Goal: Transaction & Acquisition: Purchase product/service

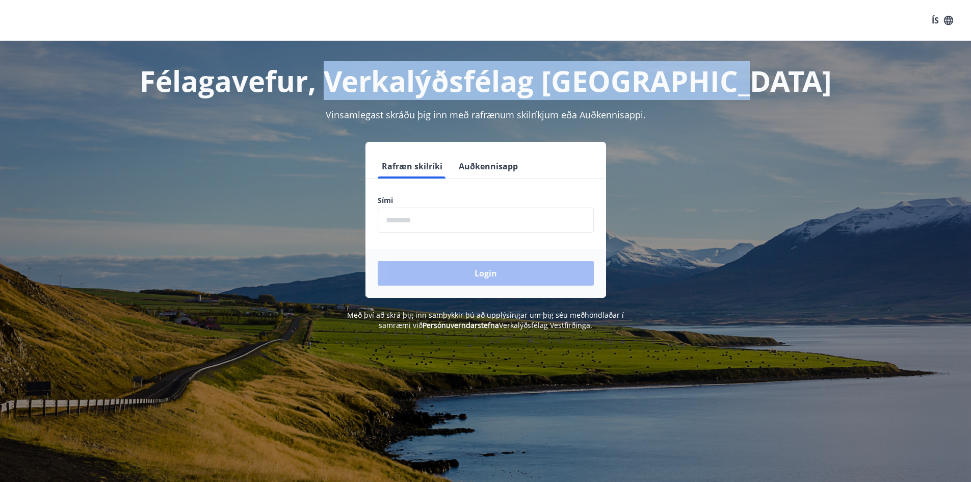
drag, startPoint x: 387, startPoint y: 82, endPoint x: 813, endPoint y: 96, distance: 427.1
click at [813, 96] on h1 "Félagavefur, Verkalýðsfélag [GEOGRAPHIC_DATA]" at bounding box center [486, 80] width 710 height 39
copy h1 "Verkalýðsfélag Vestfirðinga"
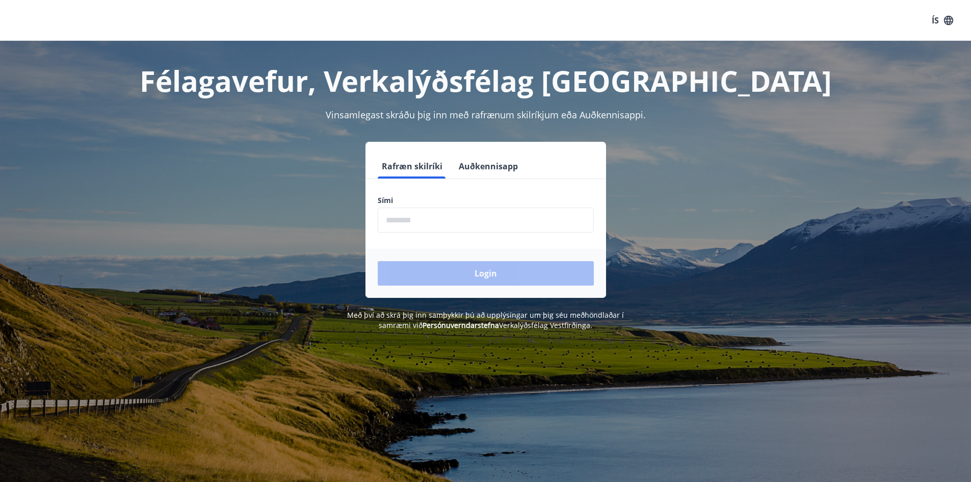
click at [506, 224] on input "phone" at bounding box center [486, 220] width 216 height 25
type input "********"
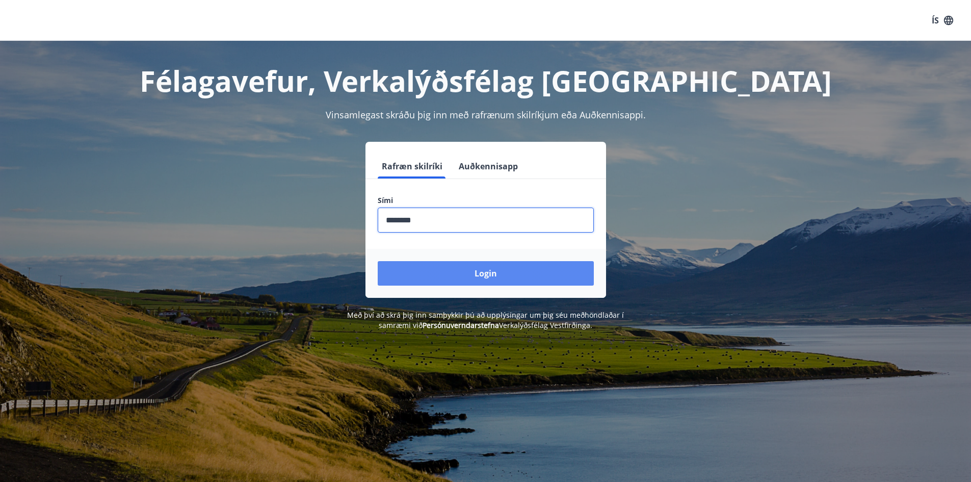
click at [550, 272] on button "Login" at bounding box center [486, 273] width 216 height 24
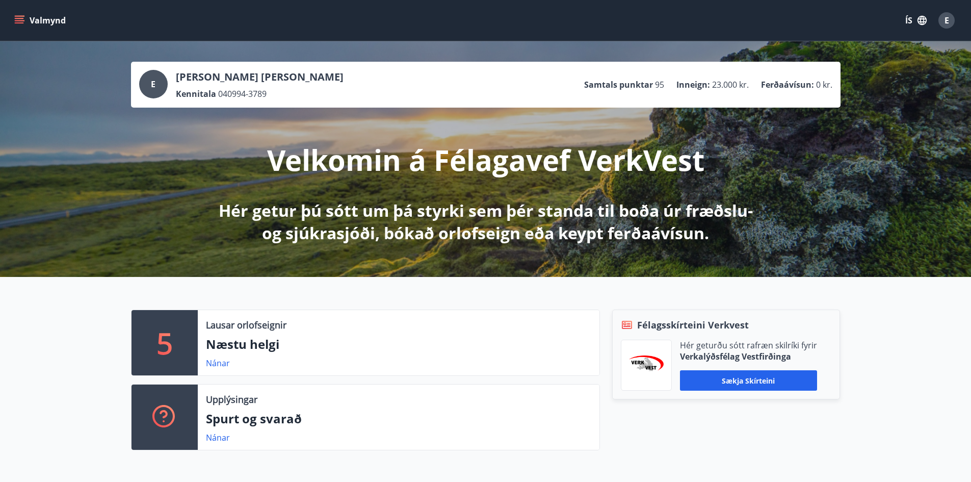
click at [17, 24] on icon "menu" at bounding box center [19, 20] width 10 height 10
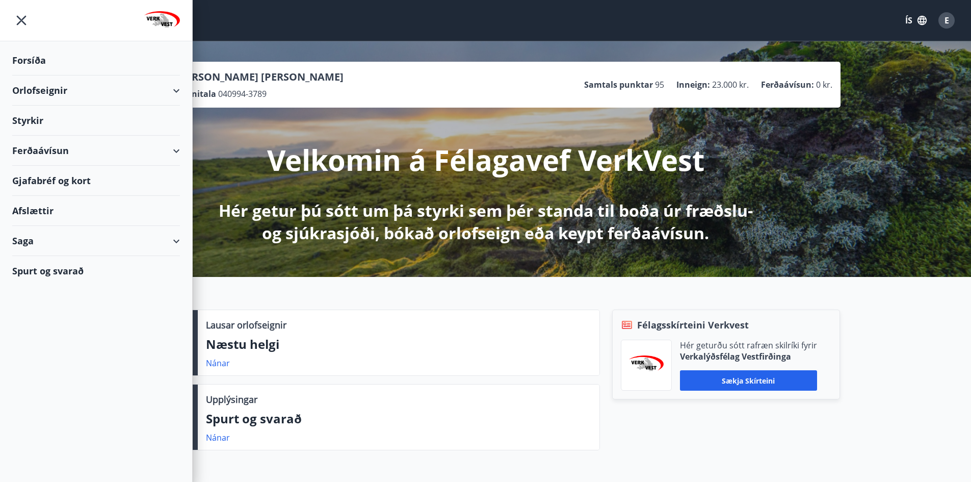
click at [175, 91] on div "Orlofseignir" at bounding box center [96, 90] width 168 height 30
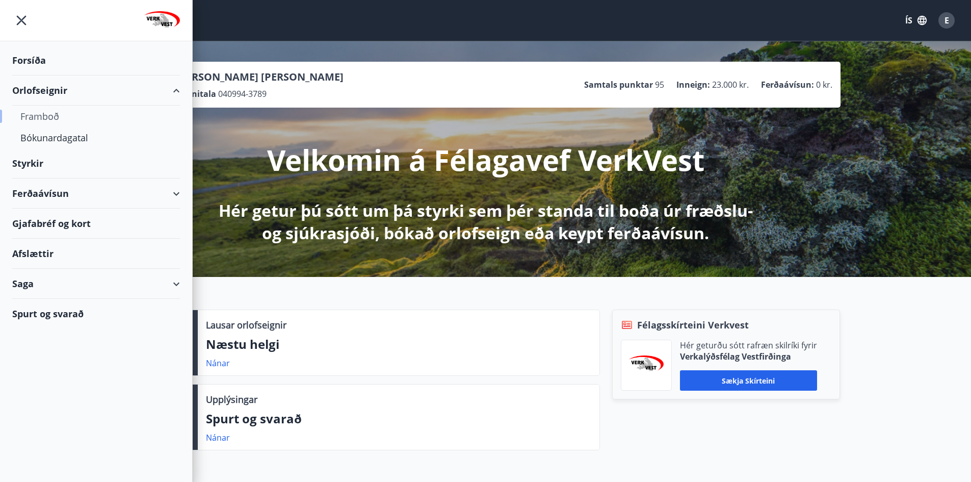
click at [52, 115] on div "Framboð" at bounding box center [95, 116] width 151 height 21
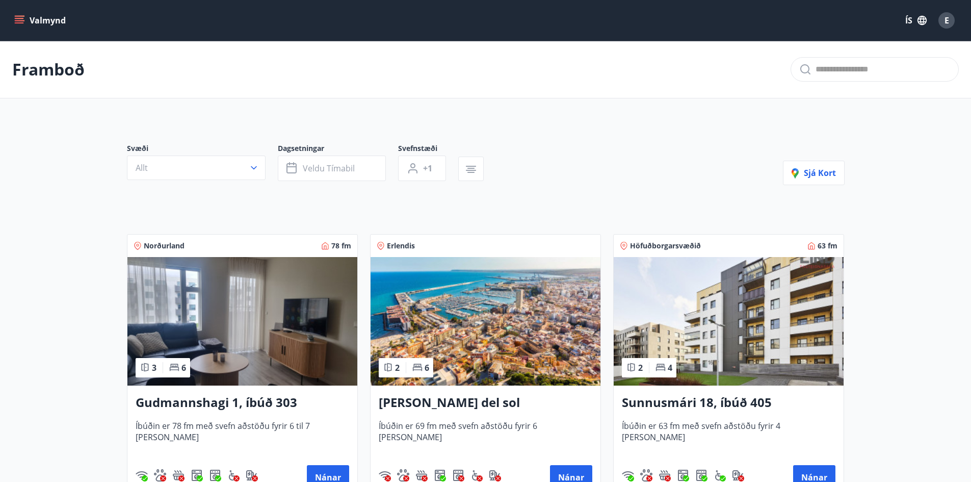
click at [21, 17] on icon "menu" at bounding box center [19, 20] width 10 height 10
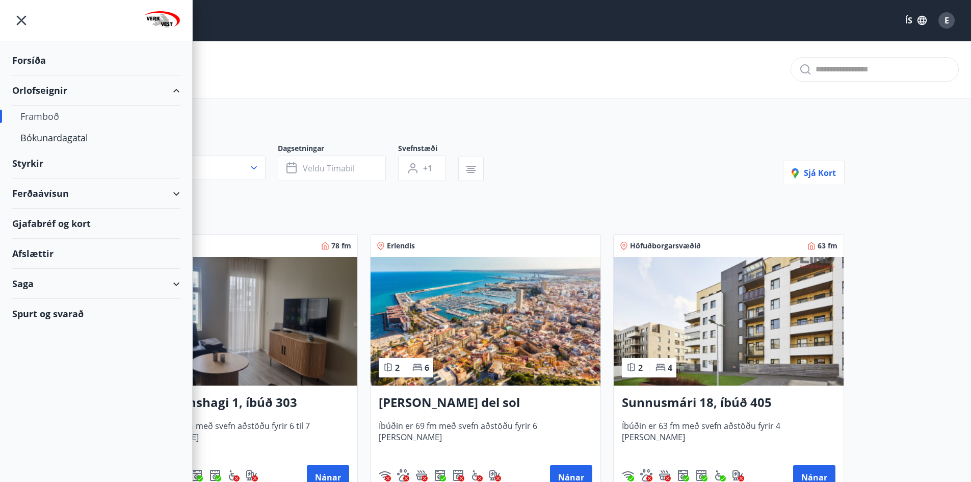
click at [35, 191] on div "Ferðaávísun" at bounding box center [96, 193] width 168 height 30
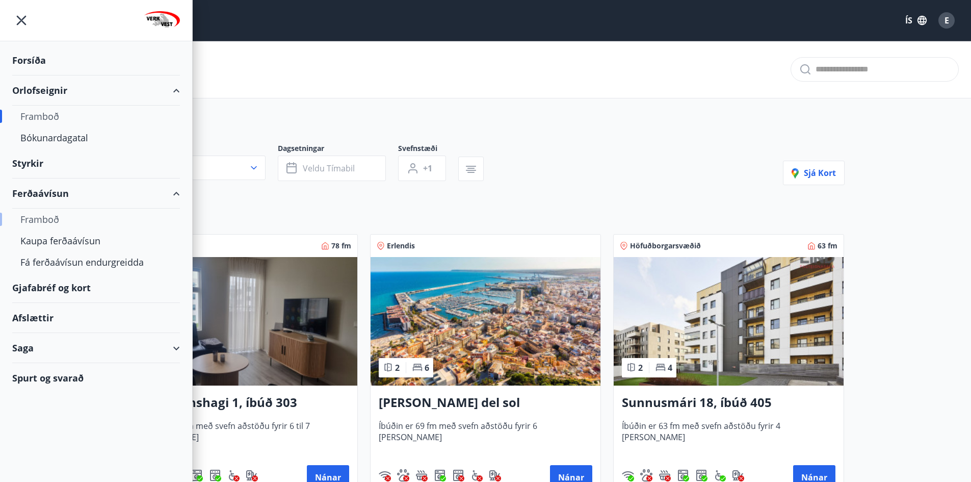
click at [40, 223] on div "Framboð" at bounding box center [95, 219] width 151 height 21
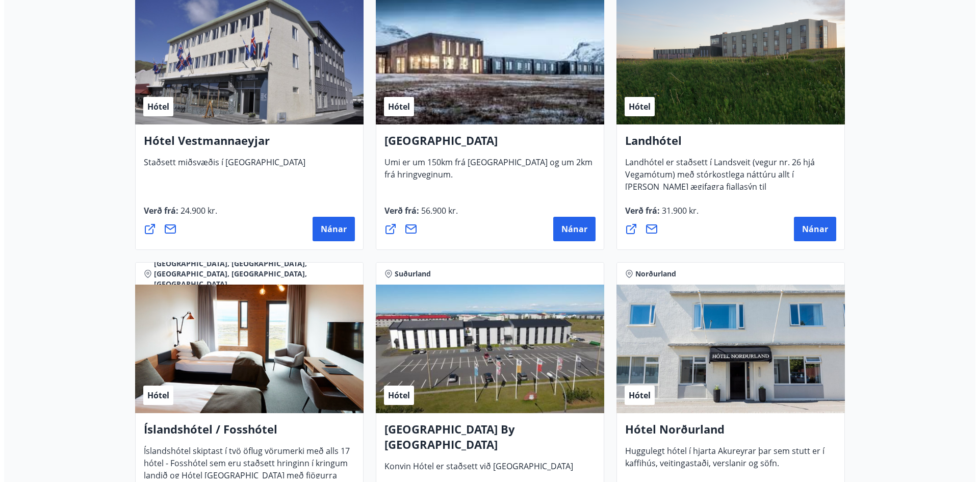
scroll to position [2433, 0]
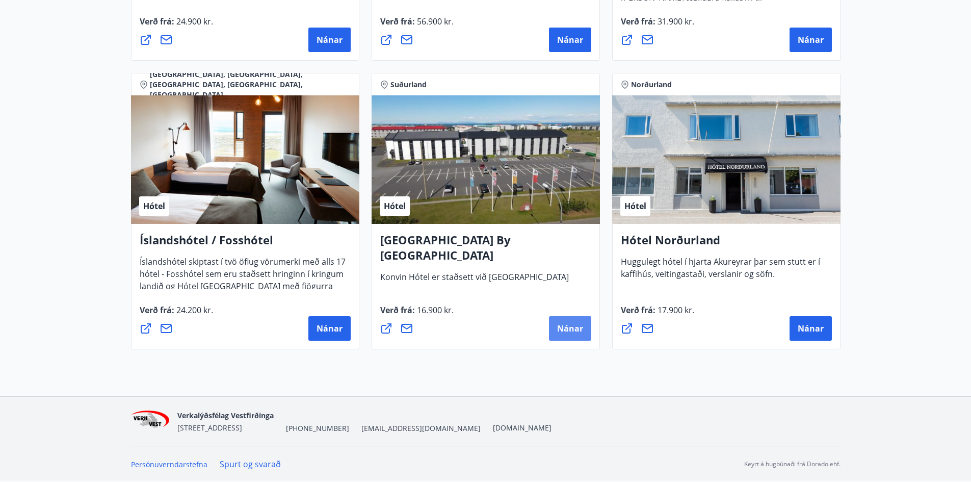
click at [557, 329] on button "Nánar" at bounding box center [570, 328] width 42 height 24
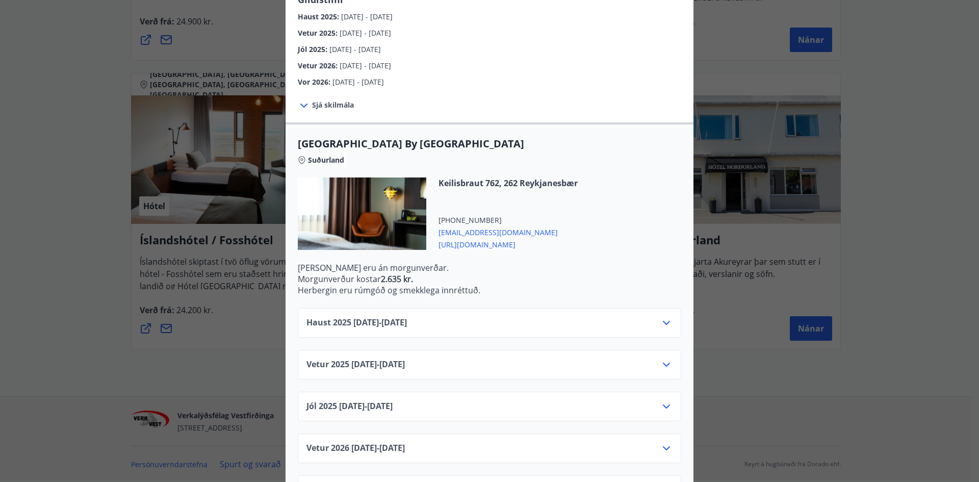
scroll to position [185, 0]
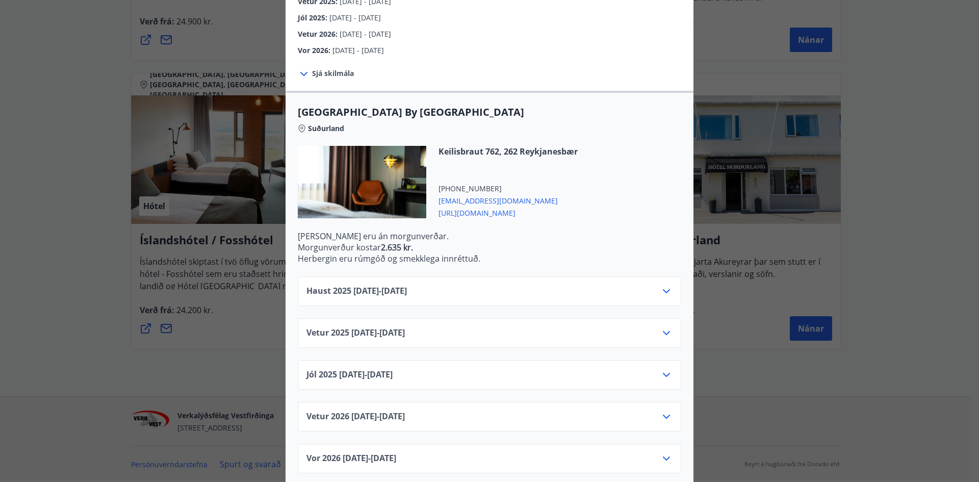
click at [663, 327] on icon at bounding box center [666, 333] width 12 height 12
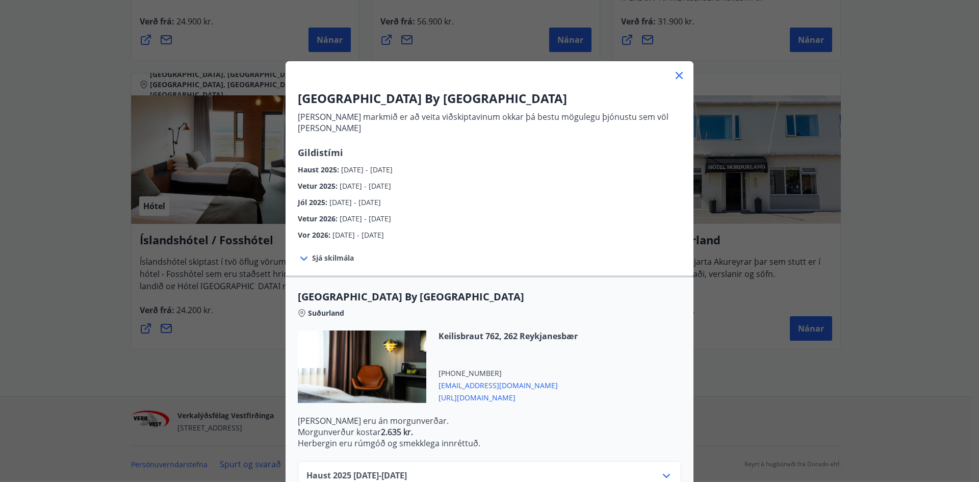
scroll to position [204, 0]
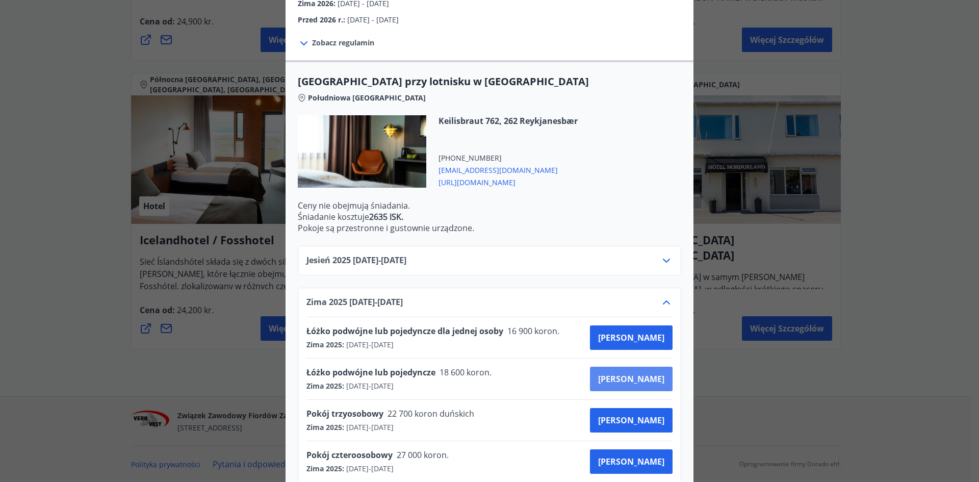
click at [640, 378] on font "Kupić" at bounding box center [631, 378] width 66 height 11
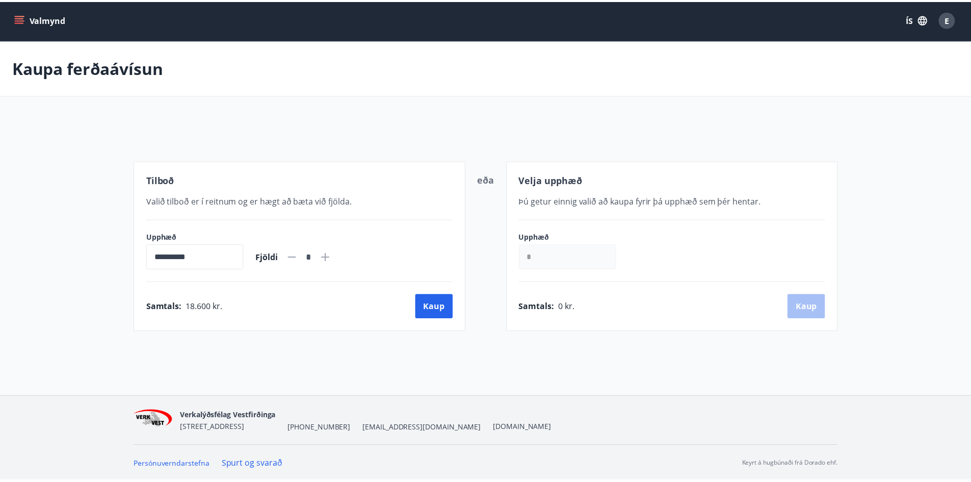
scroll to position [2, 0]
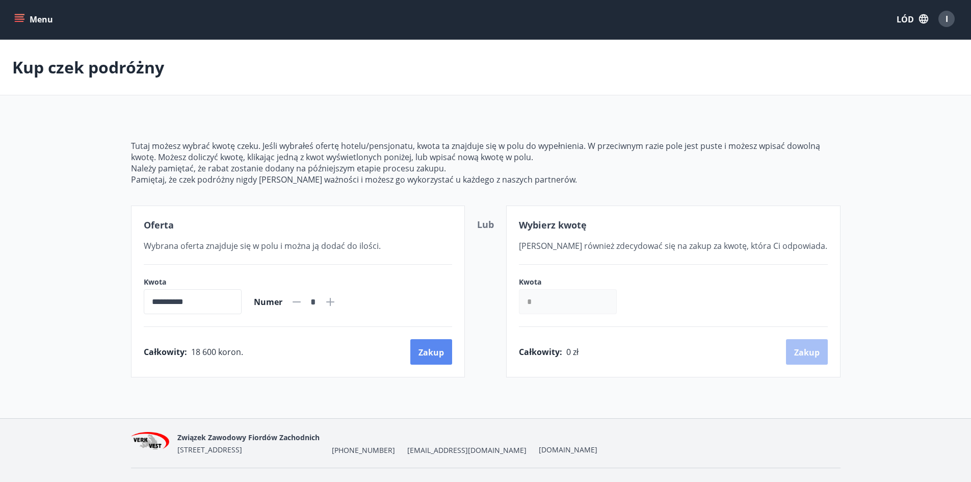
click at [436, 354] on font "Zakup" at bounding box center [431, 352] width 25 height 11
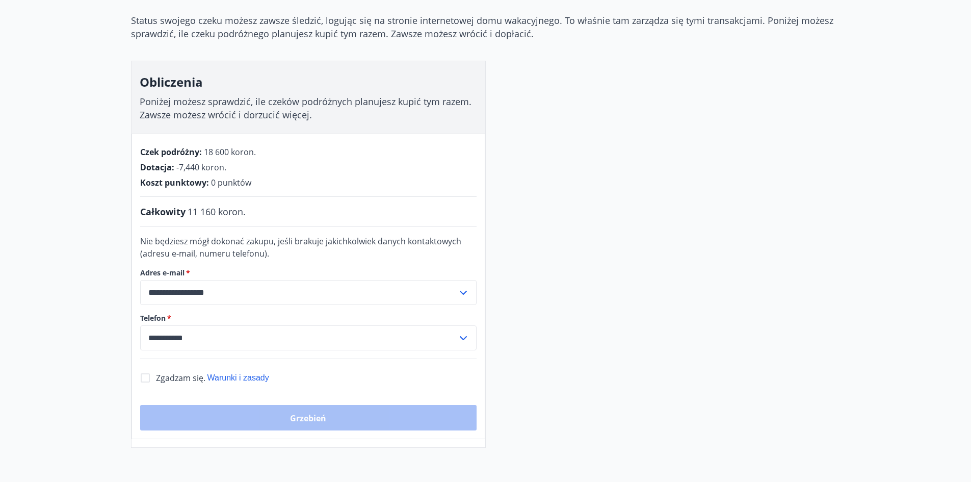
scroll to position [155, 0]
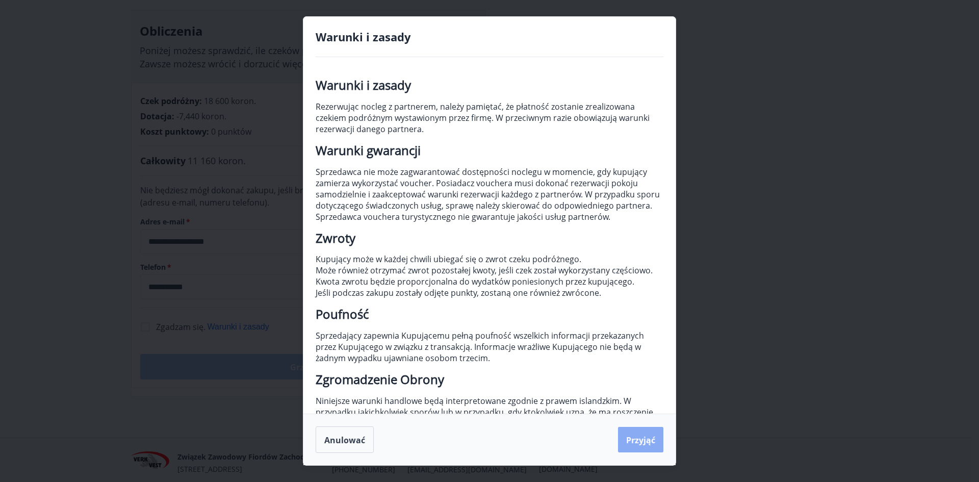
click at [653, 446] on button "Przyjąć" at bounding box center [640, 439] width 45 height 25
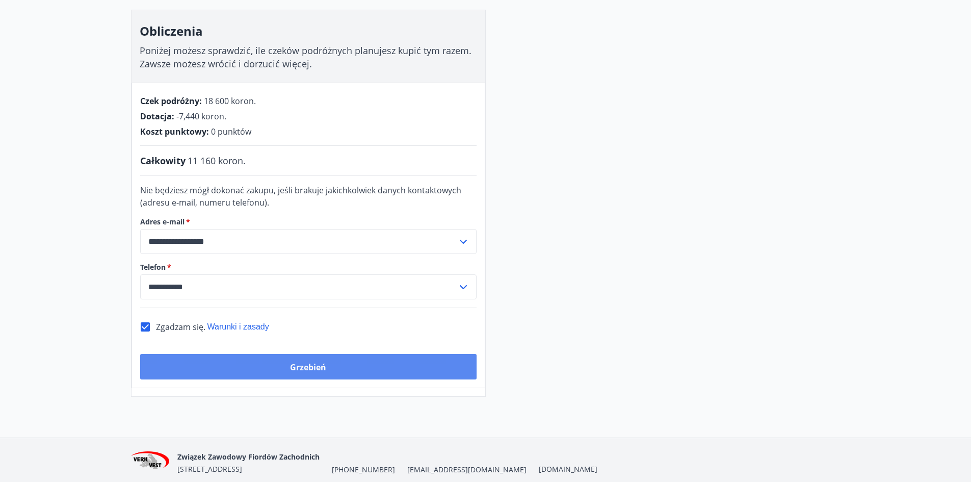
click at [270, 360] on button "Grzebień" at bounding box center [308, 366] width 337 height 25
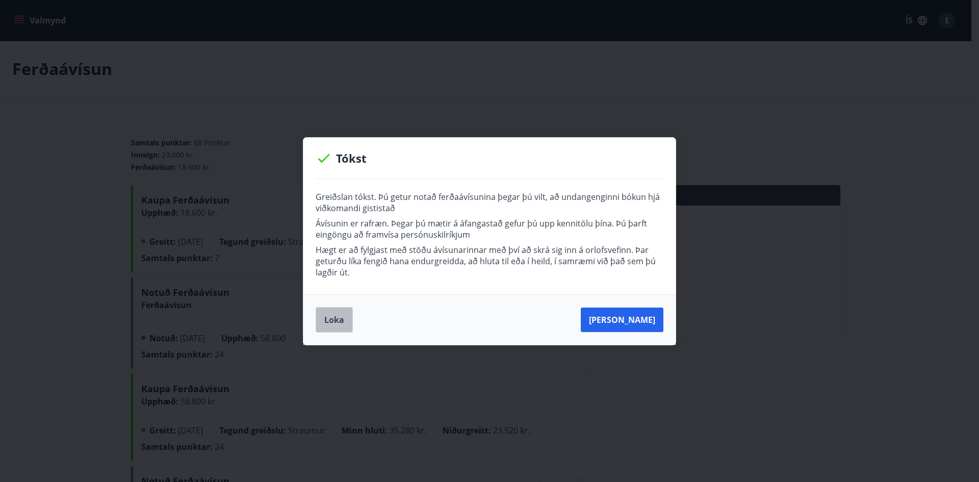
click at [330, 323] on button "Loka" at bounding box center [334, 319] width 37 height 25
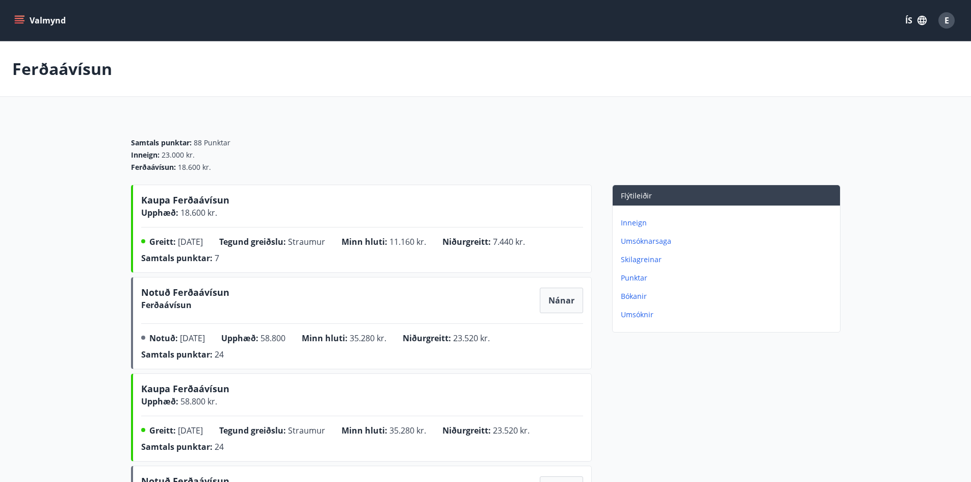
click at [32, 20] on button "Valmynd" at bounding box center [41, 20] width 58 height 18
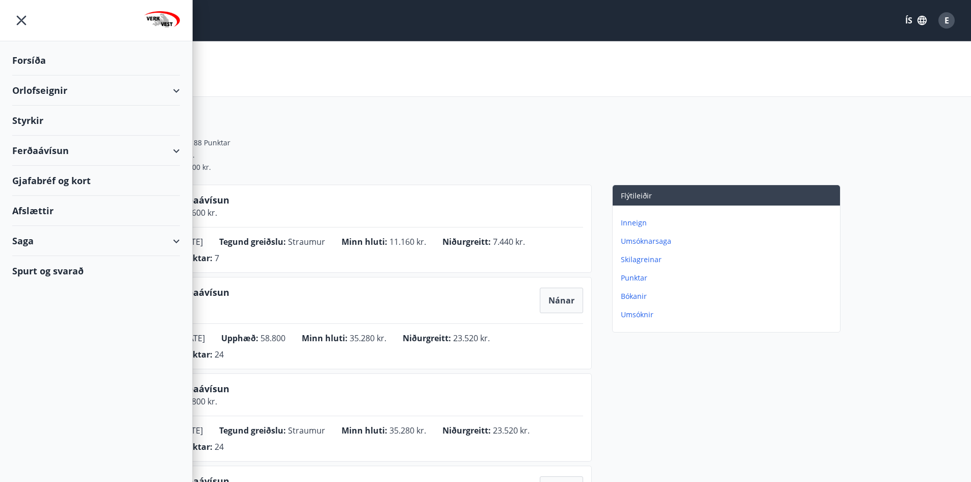
click at [35, 54] on div "Forsíða" at bounding box center [96, 60] width 168 height 30
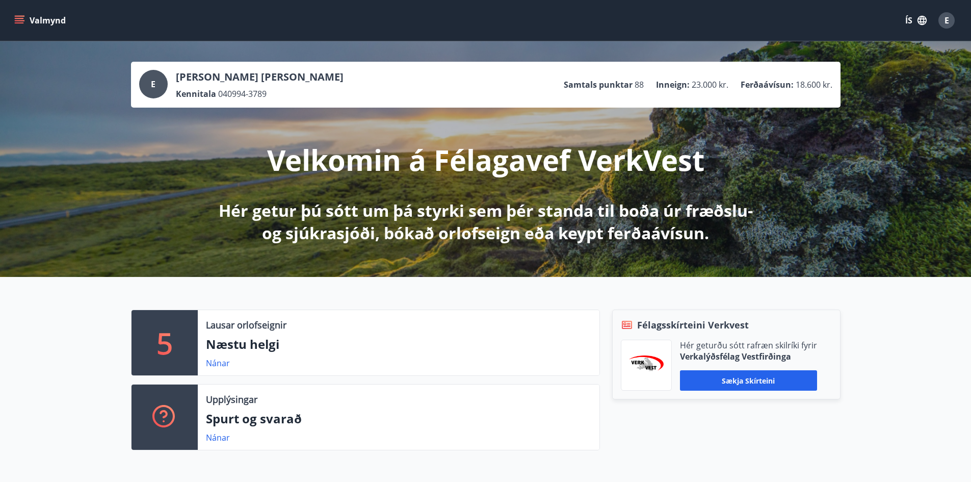
click at [926, 17] on icon "button" at bounding box center [922, 20] width 11 height 11
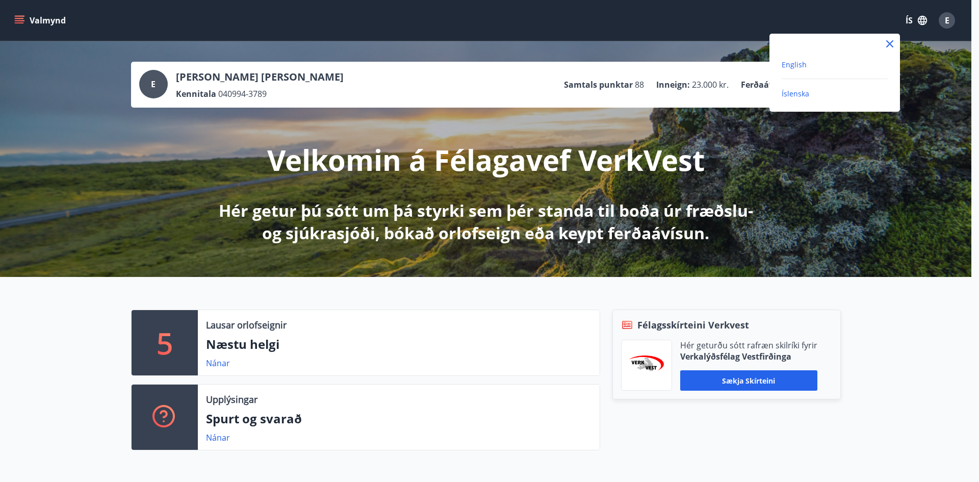
click at [803, 64] on span "English" at bounding box center [794, 65] width 25 height 10
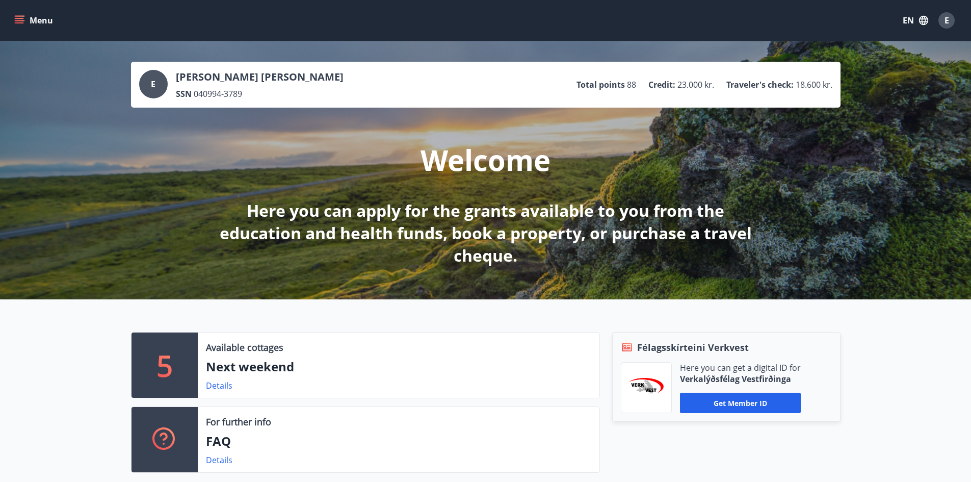
click at [954, 22] on div "E" at bounding box center [947, 20] width 16 height 16
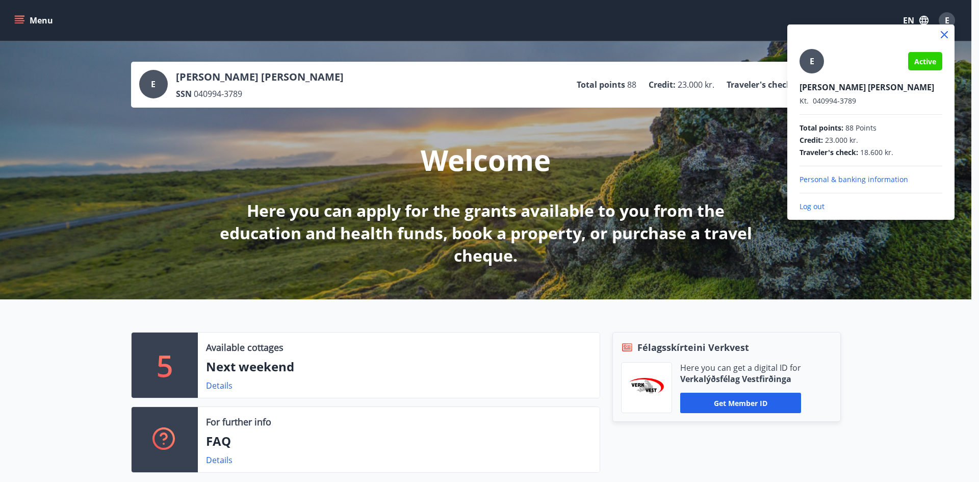
click at [807, 202] on p "Log out" at bounding box center [871, 206] width 143 height 10
